Goal: Task Accomplishment & Management: Manage account settings

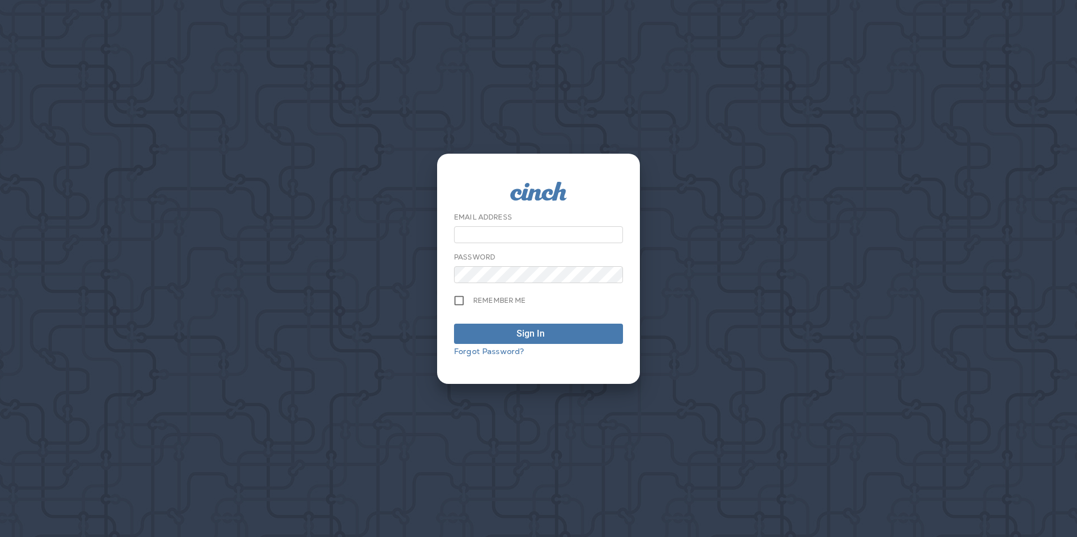
type input "**********"
click at [506, 326] on button "Sign In" at bounding box center [538, 334] width 169 height 20
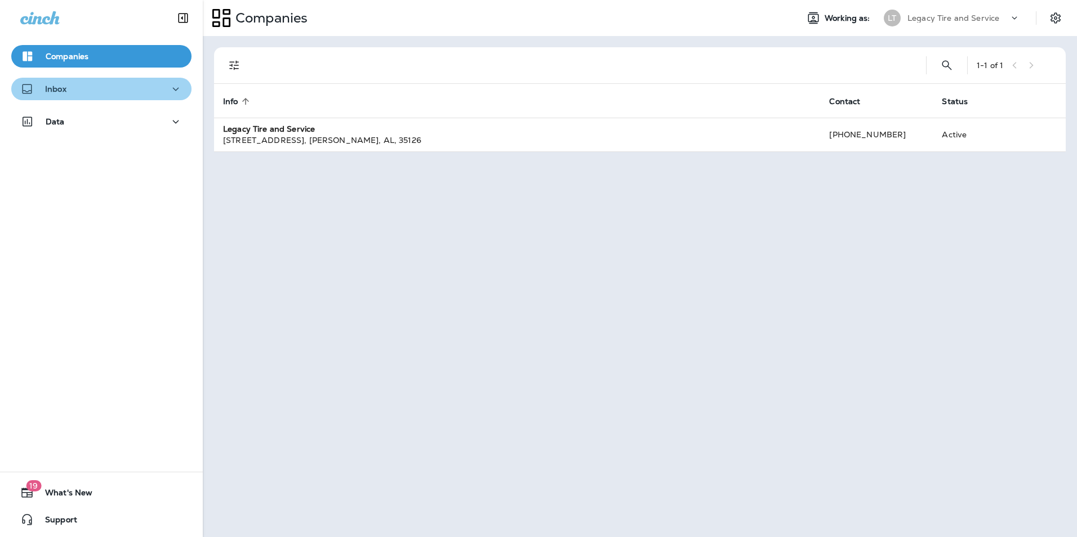
click at [104, 94] on div "Inbox" at bounding box center [101, 89] width 162 height 14
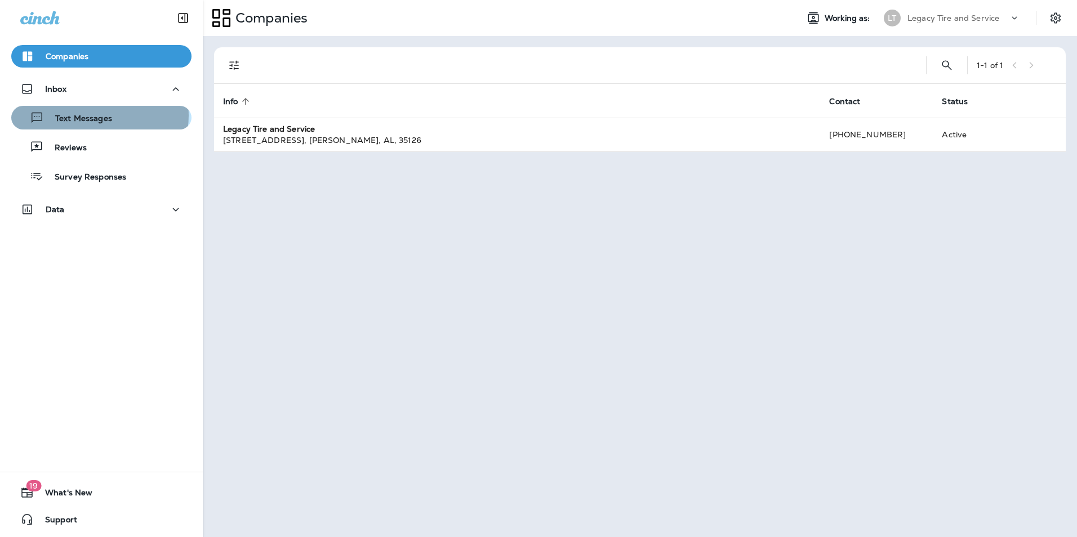
click at [99, 115] on p "Text Messages" at bounding box center [78, 119] width 68 height 11
